Goal: Transaction & Acquisition: Download file/media

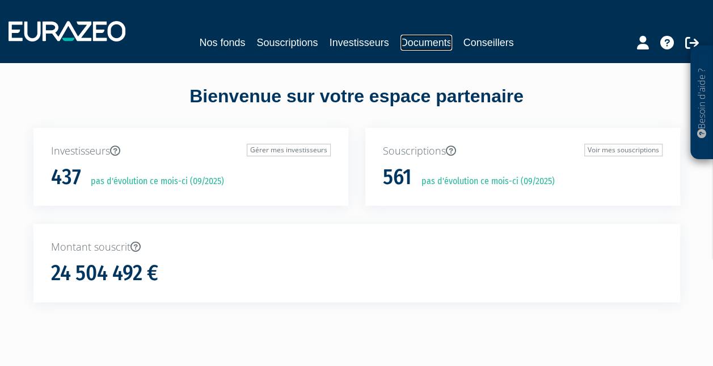
click at [436, 43] on link "Documents" at bounding box center [427, 43] width 52 height 16
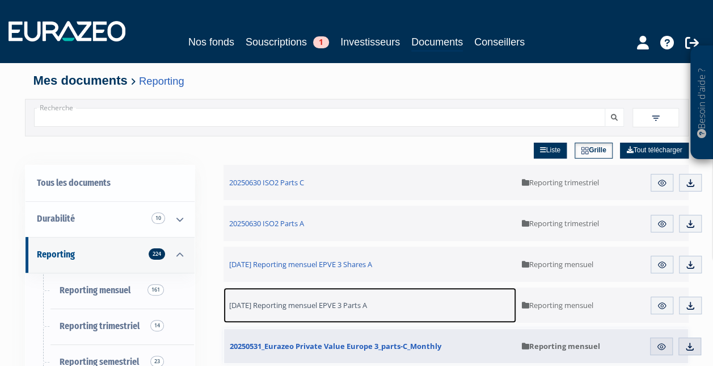
click at [322, 306] on span "[DATE] Reporting mensuel EPVE 3 Parts A" at bounding box center [298, 305] width 138 height 10
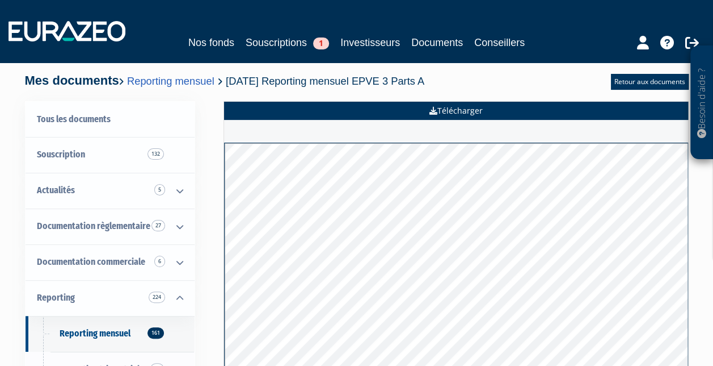
click at [414, 108] on link "Télécharger" at bounding box center [456, 111] width 464 height 18
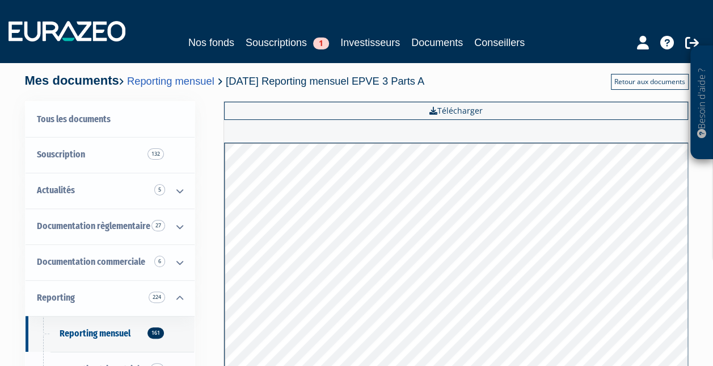
click at [640, 85] on link "Retour aux documents" at bounding box center [650, 82] width 78 height 16
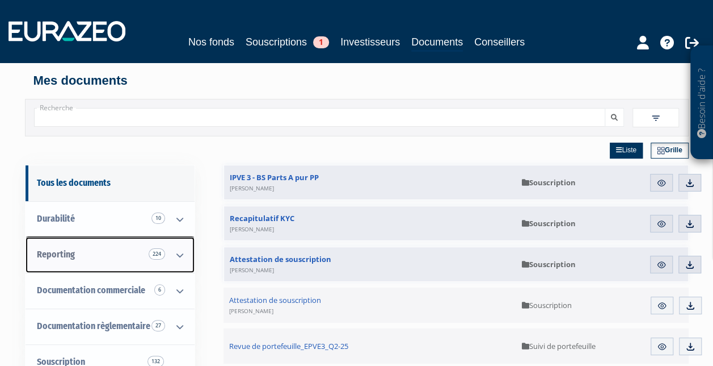
click at [65, 250] on span "Reporting 224" at bounding box center [56, 254] width 38 height 11
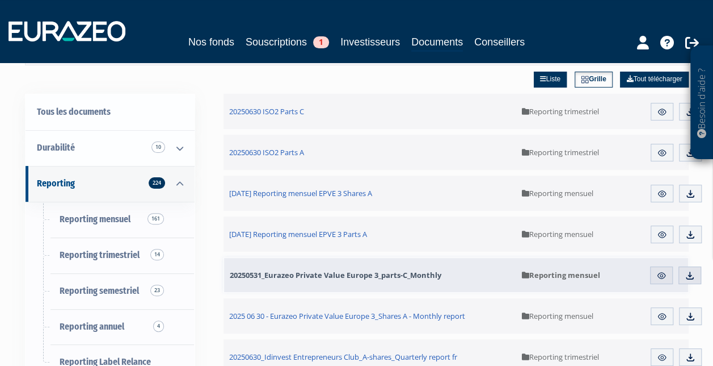
scroll to position [70, 0]
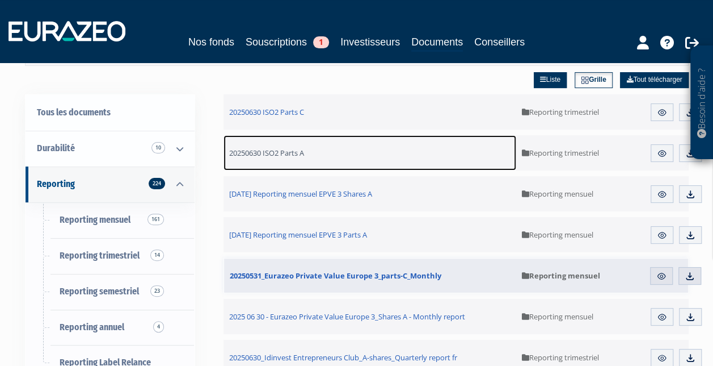
click at [291, 153] on span "20250630 ISO2 Parts A" at bounding box center [266, 153] width 75 height 10
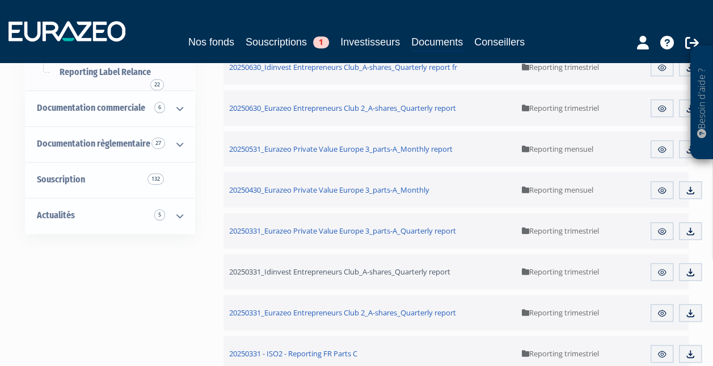
scroll to position [360, 0]
click at [669, 228] on link "Aperçu" at bounding box center [662, 231] width 23 height 18
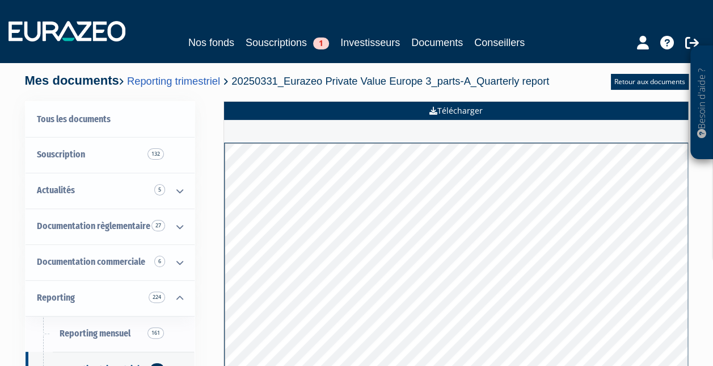
click at [455, 114] on link "Télécharger" at bounding box center [456, 111] width 464 height 18
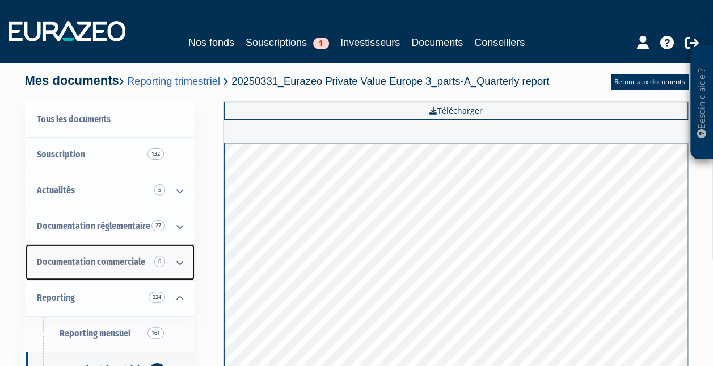
click at [109, 262] on span "Documentation commerciale 6" at bounding box center [91, 261] width 108 height 11
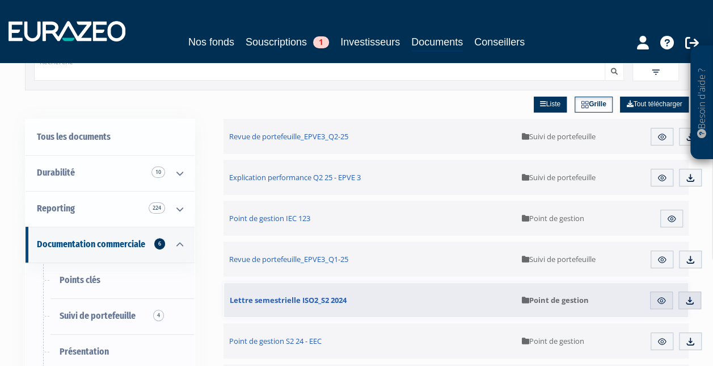
scroll to position [45, 0]
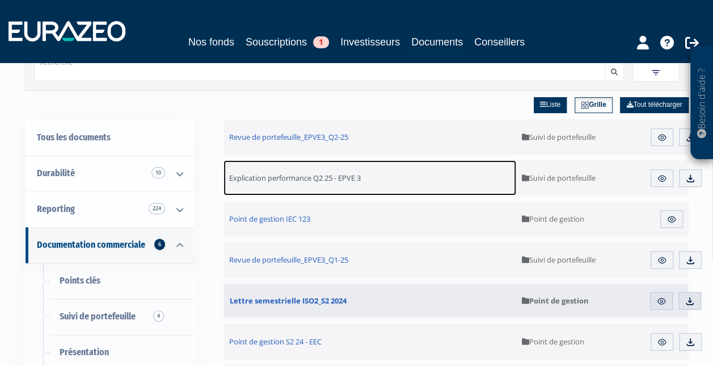
click at [282, 175] on span "Explication performance Q2 25 - EPVE 3" at bounding box center [295, 178] width 132 height 10
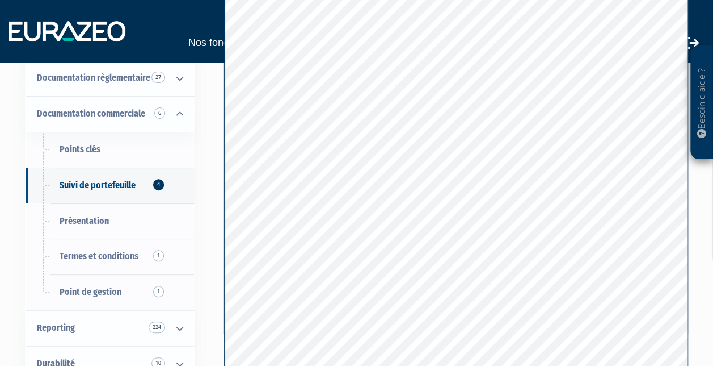
scroll to position [148, 0]
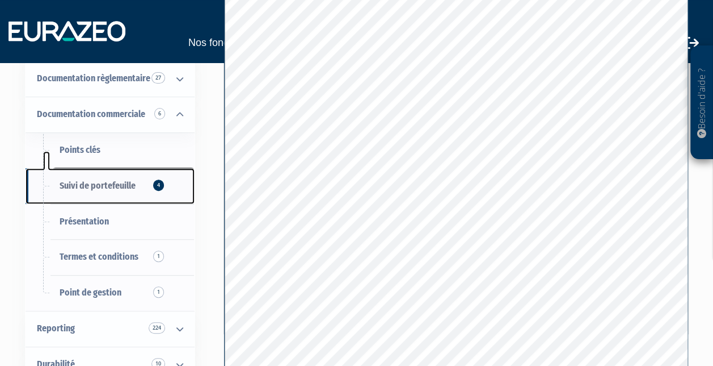
click at [81, 185] on span "Suivi de portefeuille 4" at bounding box center [98, 185] width 76 height 11
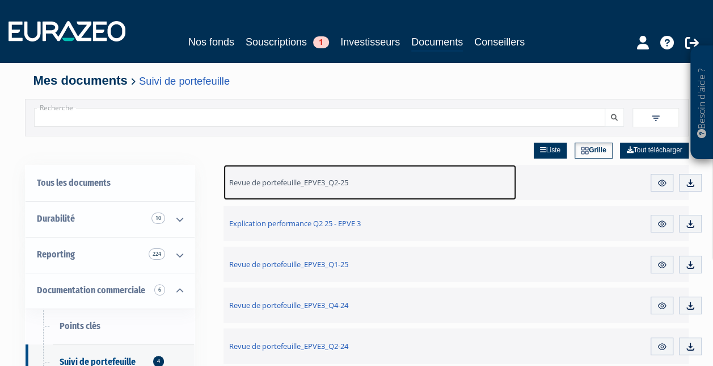
click at [299, 179] on span "Revue de portefeuille_EPVE3_Q2-25" at bounding box center [288, 182] width 119 height 10
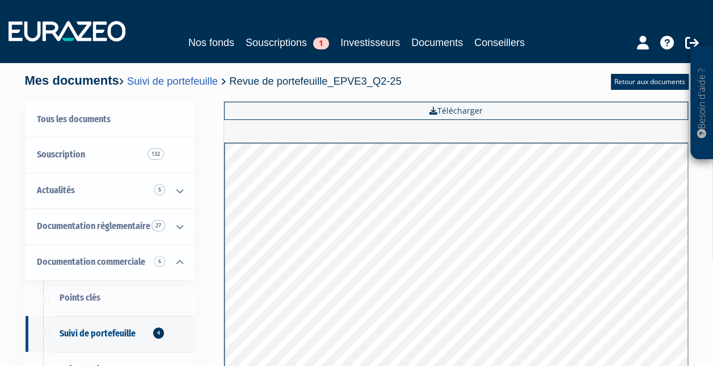
click at [203, 126] on div "Tous les documents Souscription 132 Actualités 5 Replay 3 Documentation règleme…" at bounding box center [356, 315] width 647 height 429
